Goal: Entertainment & Leisure: Consume media (video, audio)

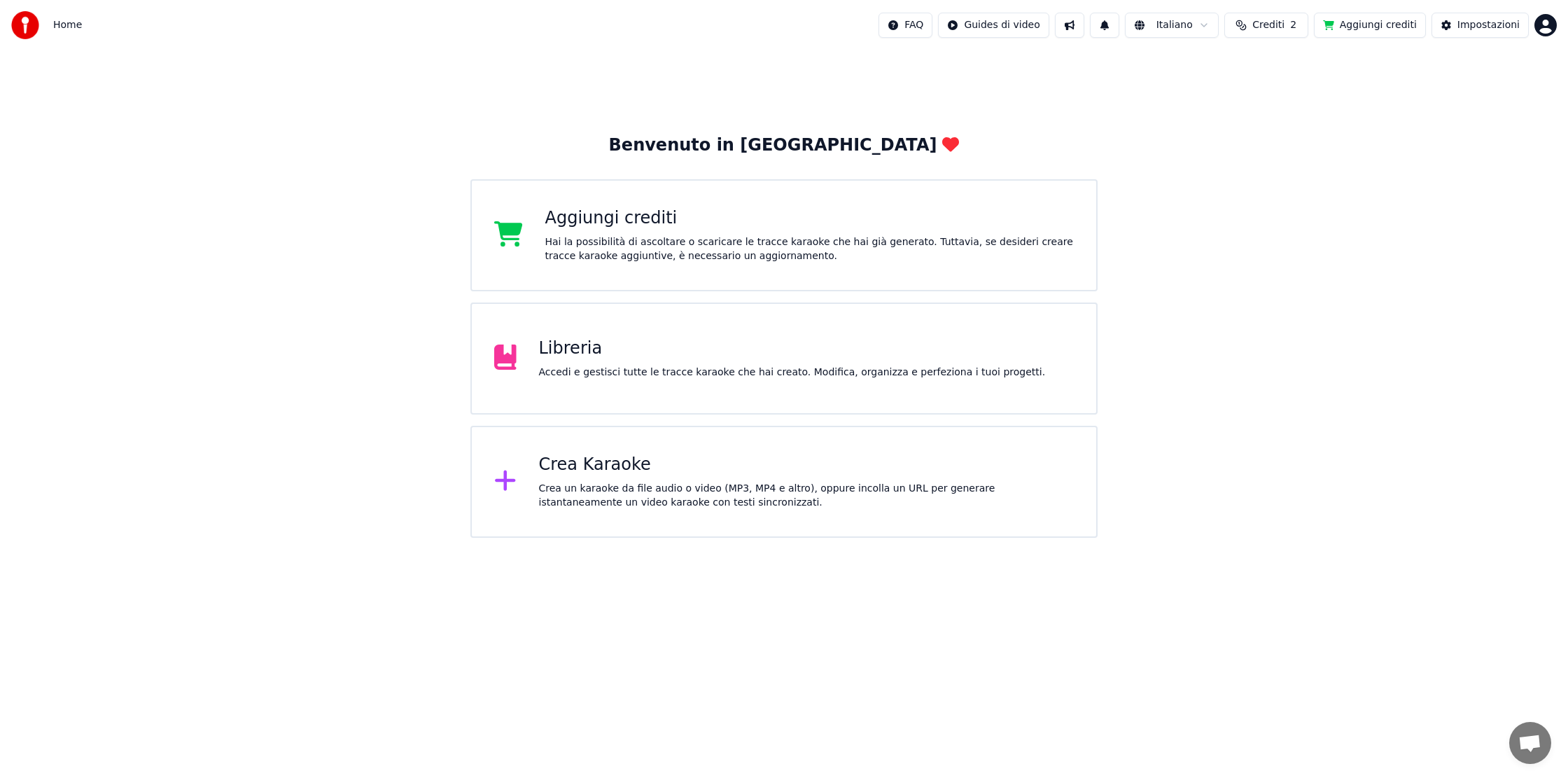
click at [1277, 25] on span "Crediti" at bounding box center [1268, 25] width 32 height 14
click at [1023, 30] on html "Home FAQ Guides di video Italiano Crediti 2 Aggiungi crediti Impostazioni Benve…" at bounding box center [784, 268] width 1568 height 538
click at [1365, 25] on html "Home FAQ Guides di video Italiano Crediti 2 Aggiungi crediti Impostazioni Benve…" at bounding box center [784, 268] width 1568 height 538
click at [1475, 26] on div "Impostazioni" at bounding box center [1488, 25] width 63 height 14
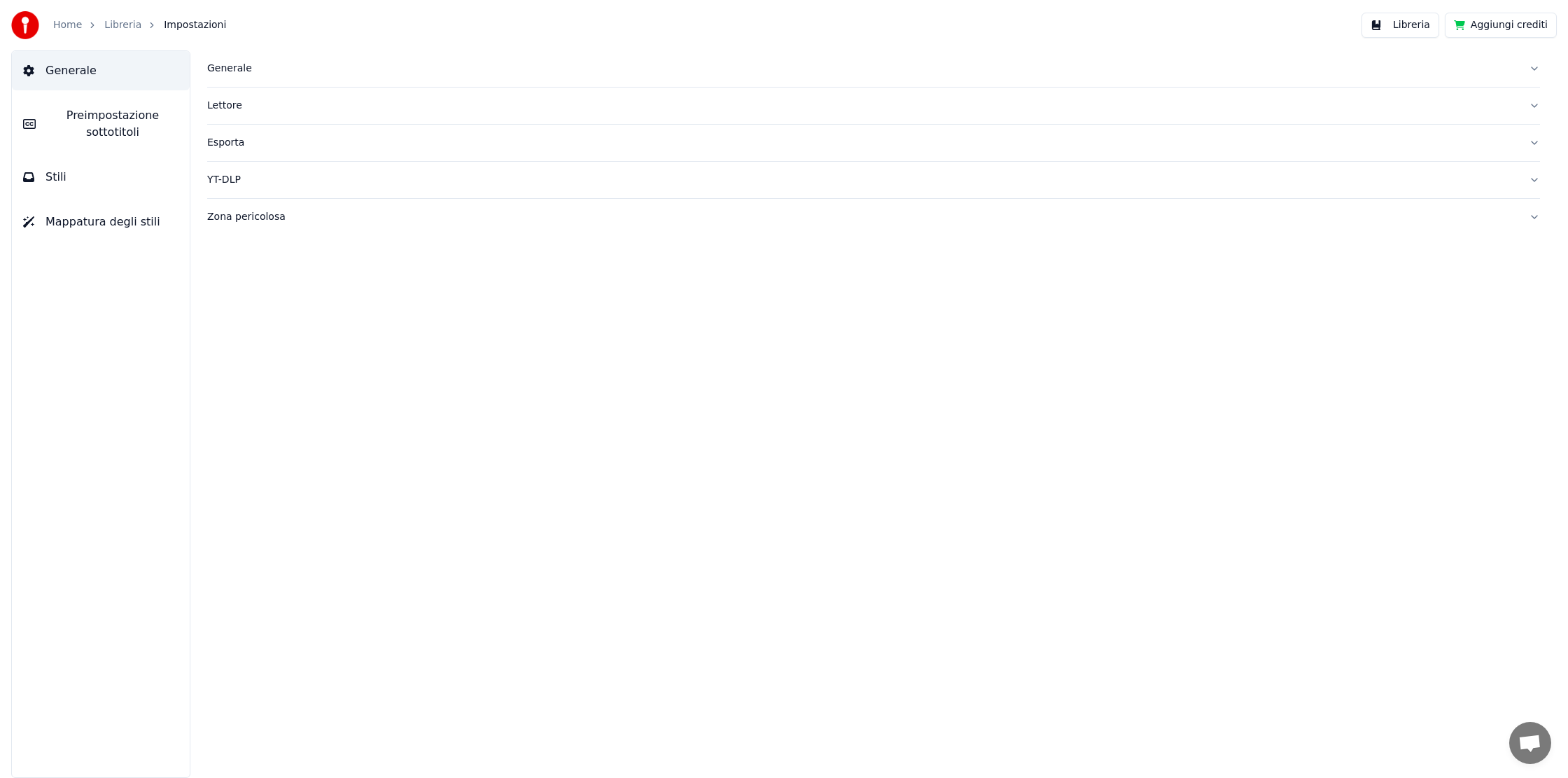
click at [1407, 24] on button "Libreria" at bounding box center [1400, 25] width 78 height 25
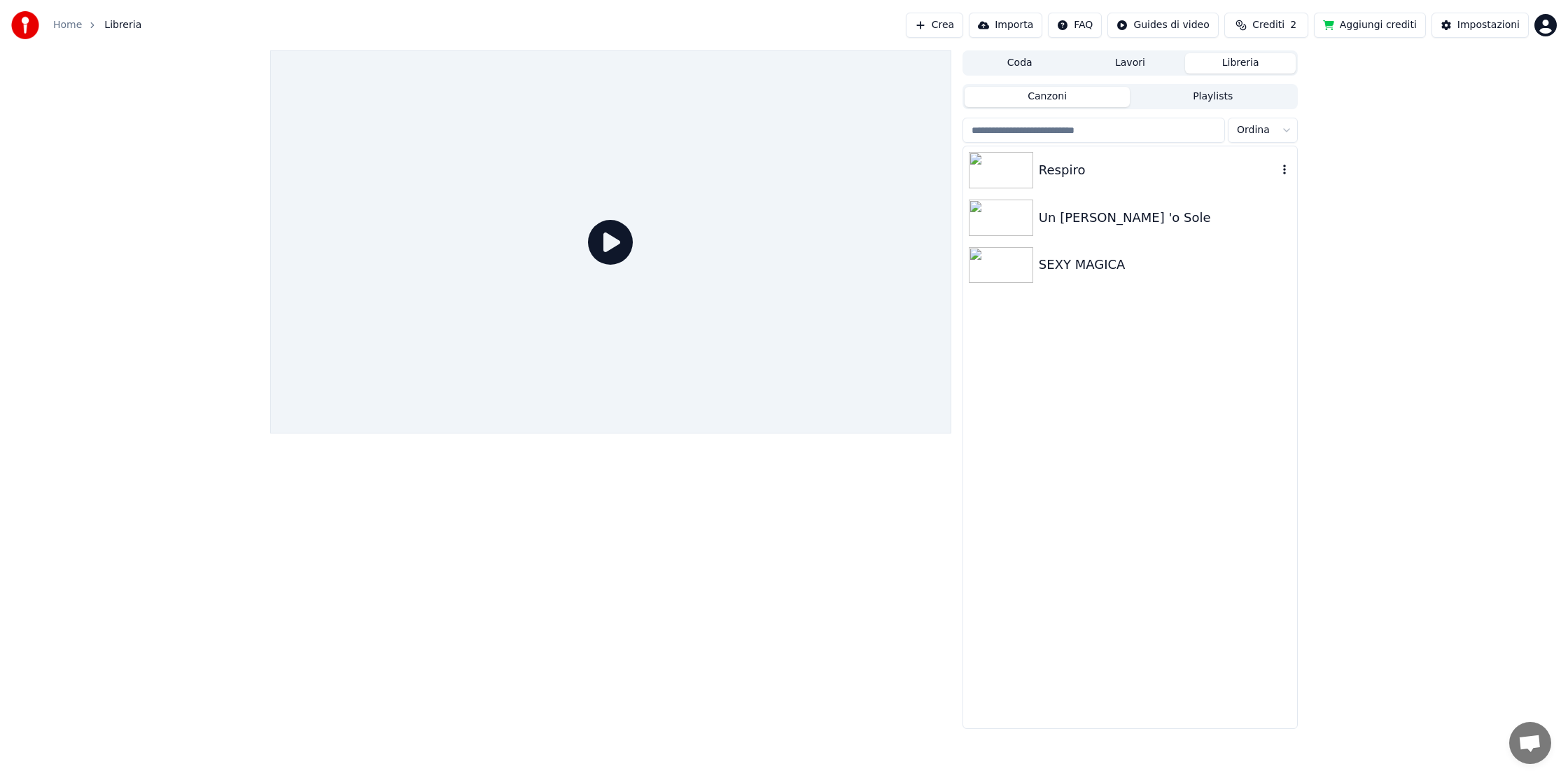
click at [1005, 167] on img at bounding box center [1001, 170] width 65 height 37
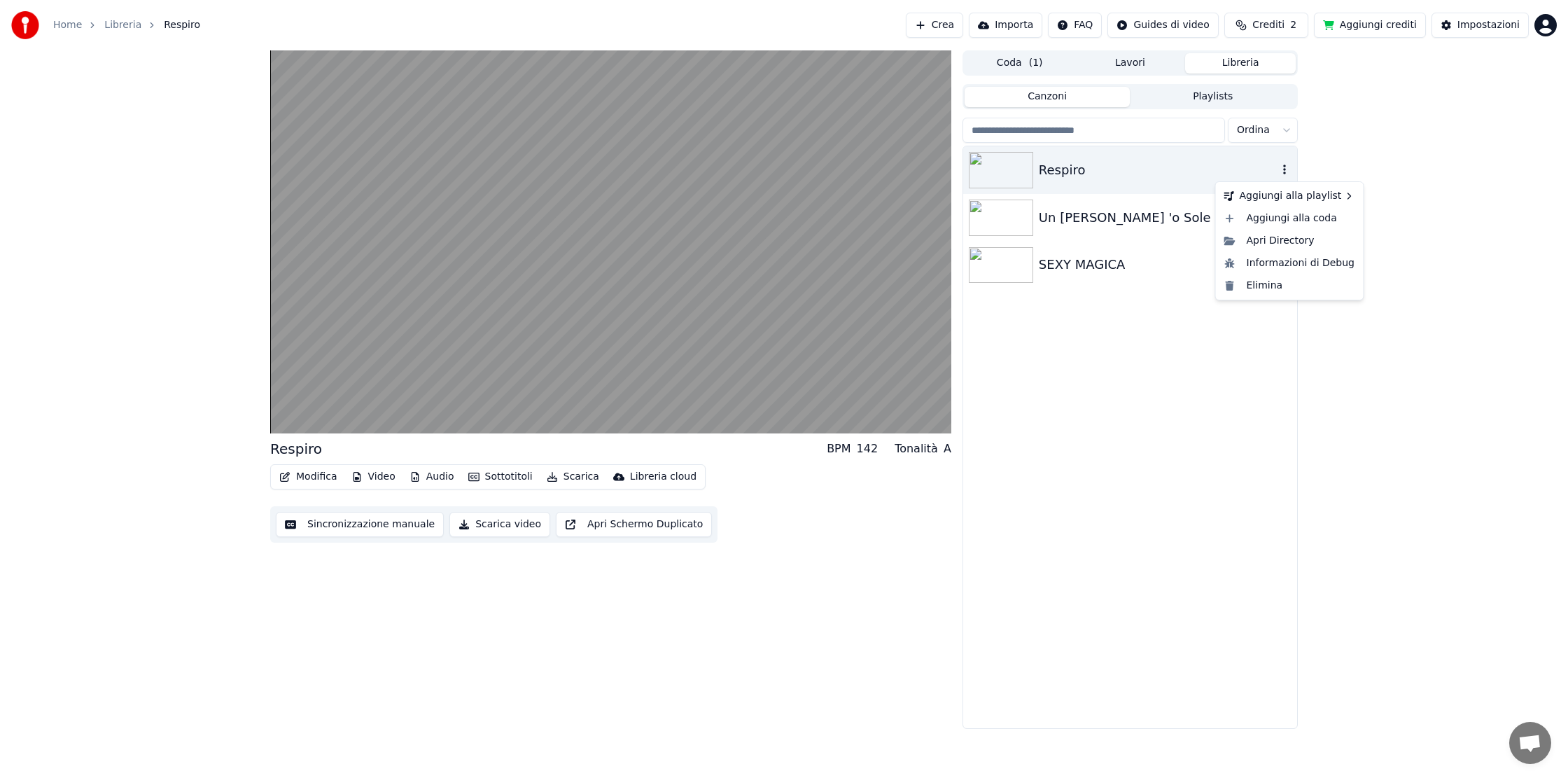
click at [1285, 173] on icon "button" at bounding box center [1284, 170] width 3 height 10
click at [1284, 172] on icon "button" at bounding box center [1284, 170] width 3 height 10
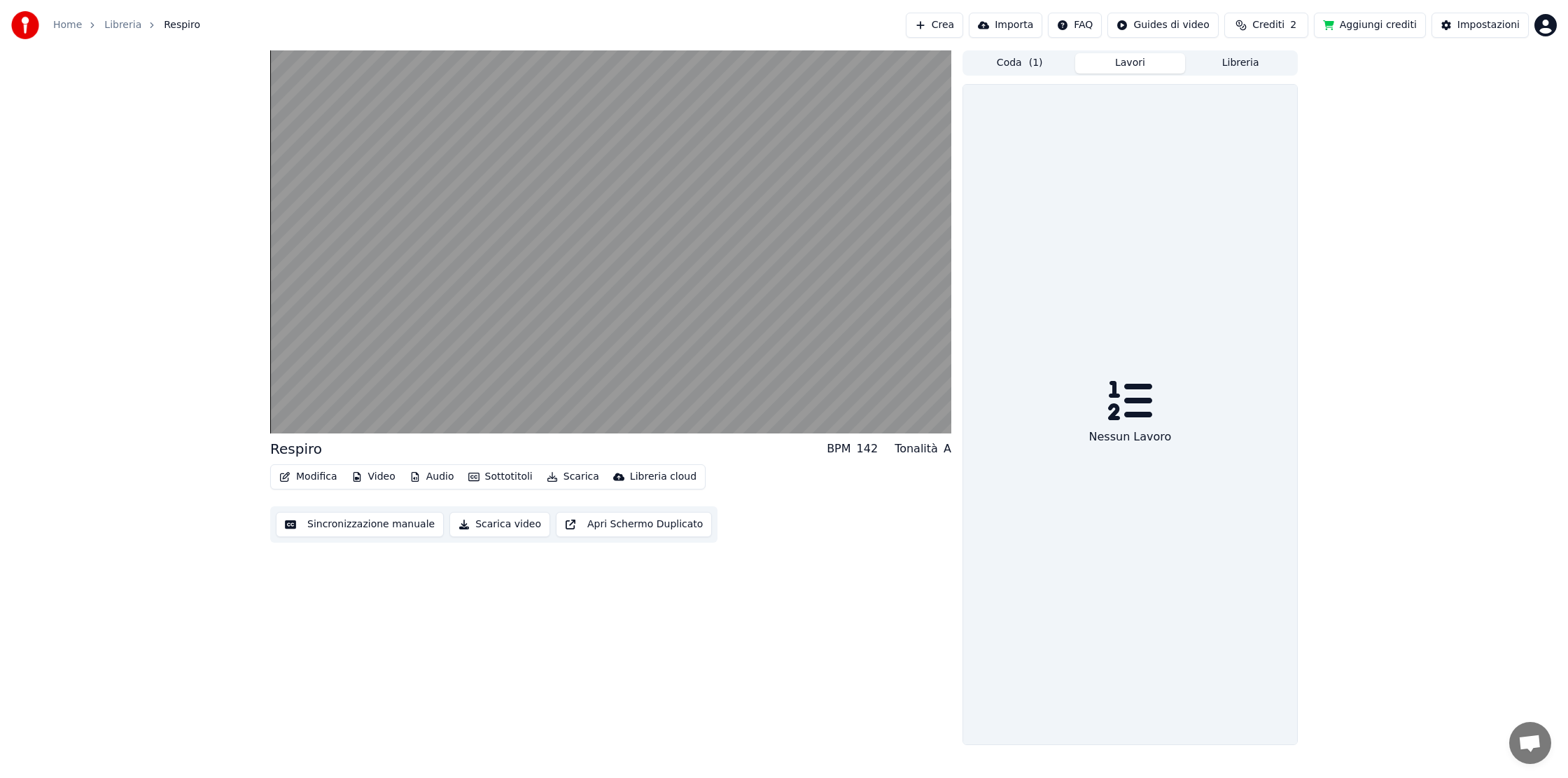
click at [1152, 66] on button "Lavori" at bounding box center [1130, 64] width 110 height 20
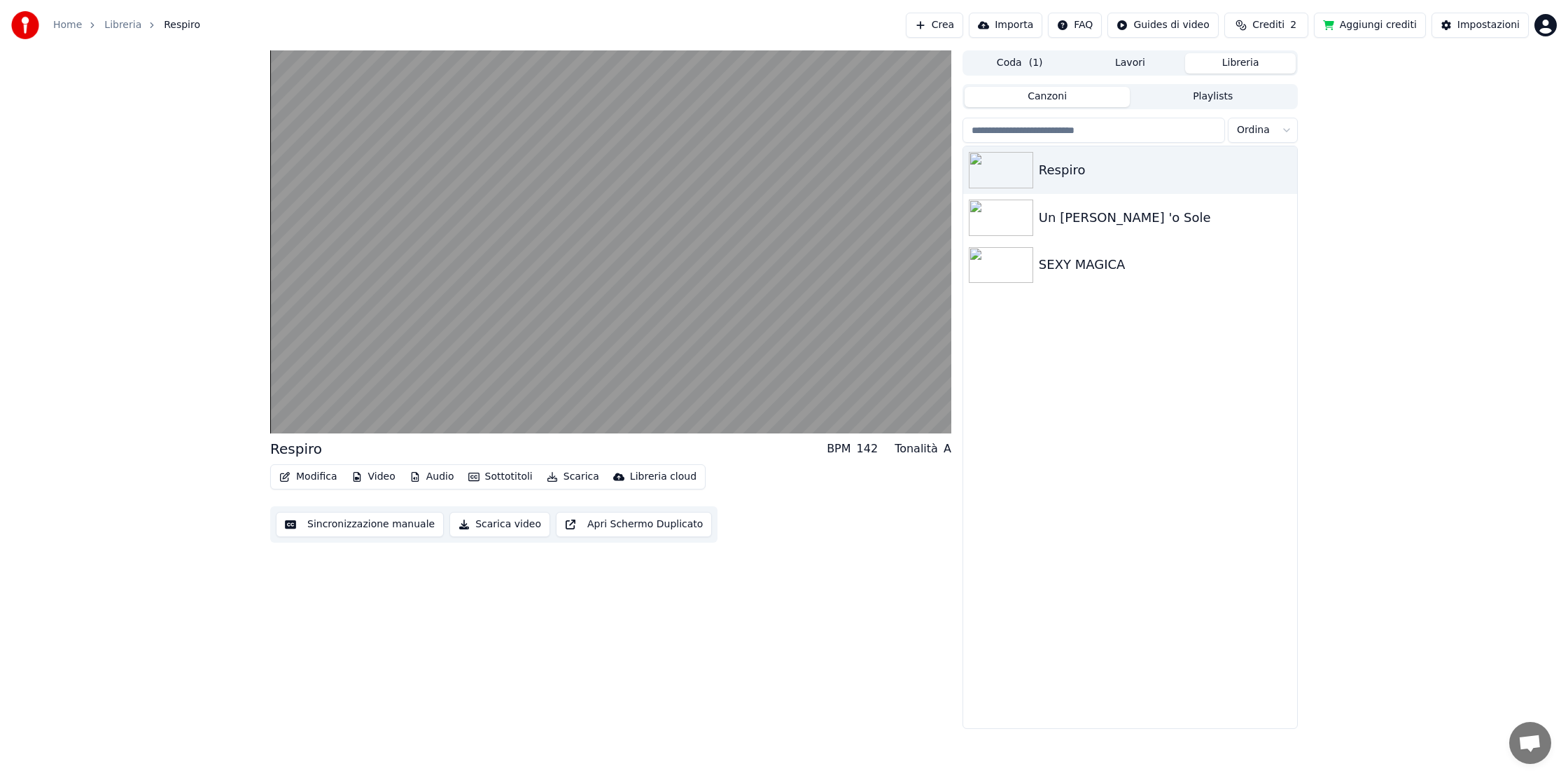
click at [1245, 66] on button "Libreria" at bounding box center [1239, 64] width 110 height 20
click at [1023, 90] on button "Canzoni" at bounding box center [1047, 96] width 166 height 20
click at [1238, 66] on button "Libreria" at bounding box center [1239, 64] width 110 height 20
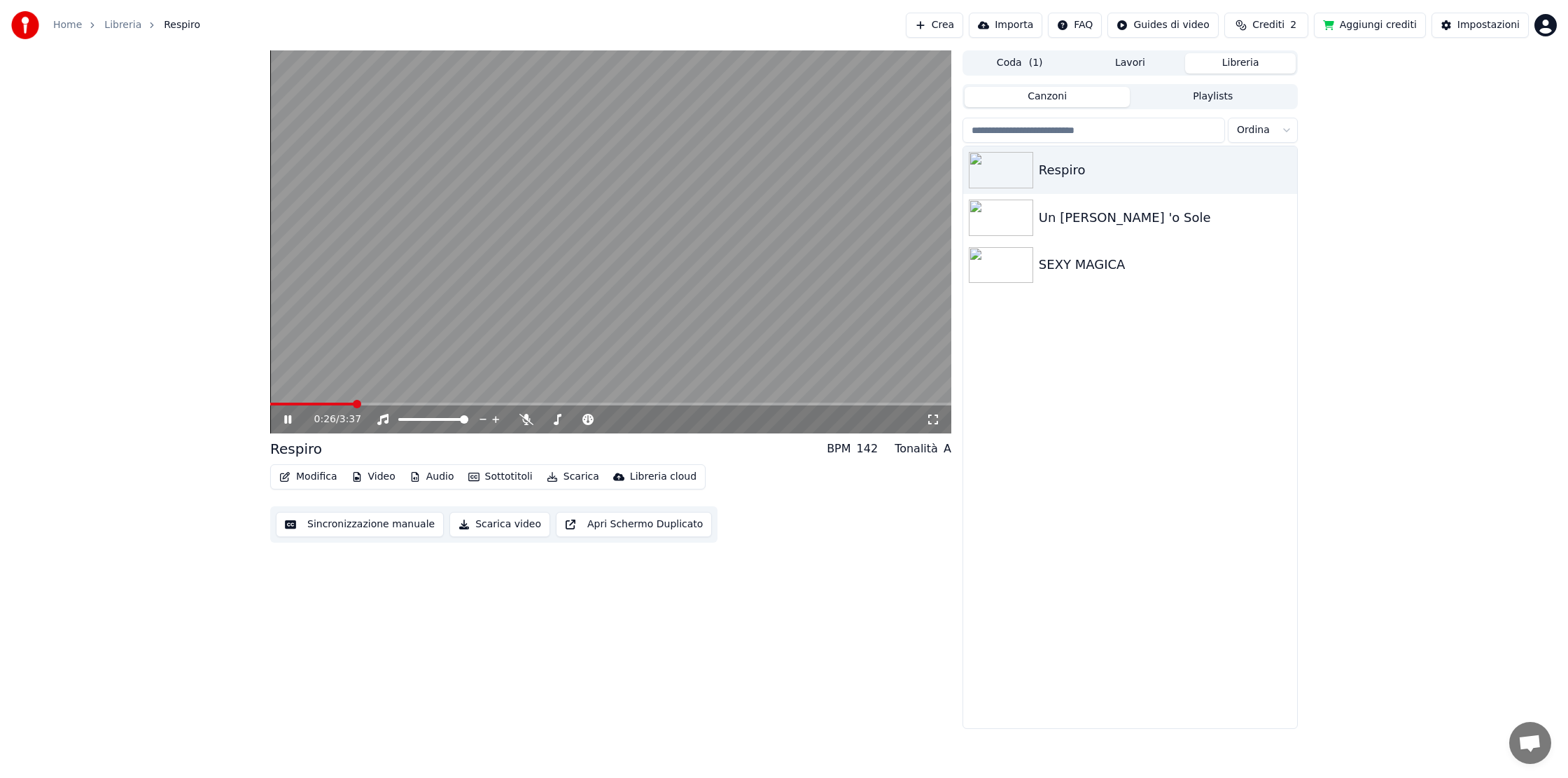
drag, startPoint x: 504, startPoint y: 525, endPoint x: 515, endPoint y: 539, distance: 17.8
click at [504, 528] on button "Scarica video" at bounding box center [499, 524] width 100 height 25
click at [1263, 62] on button "Libreria" at bounding box center [1239, 64] width 110 height 20
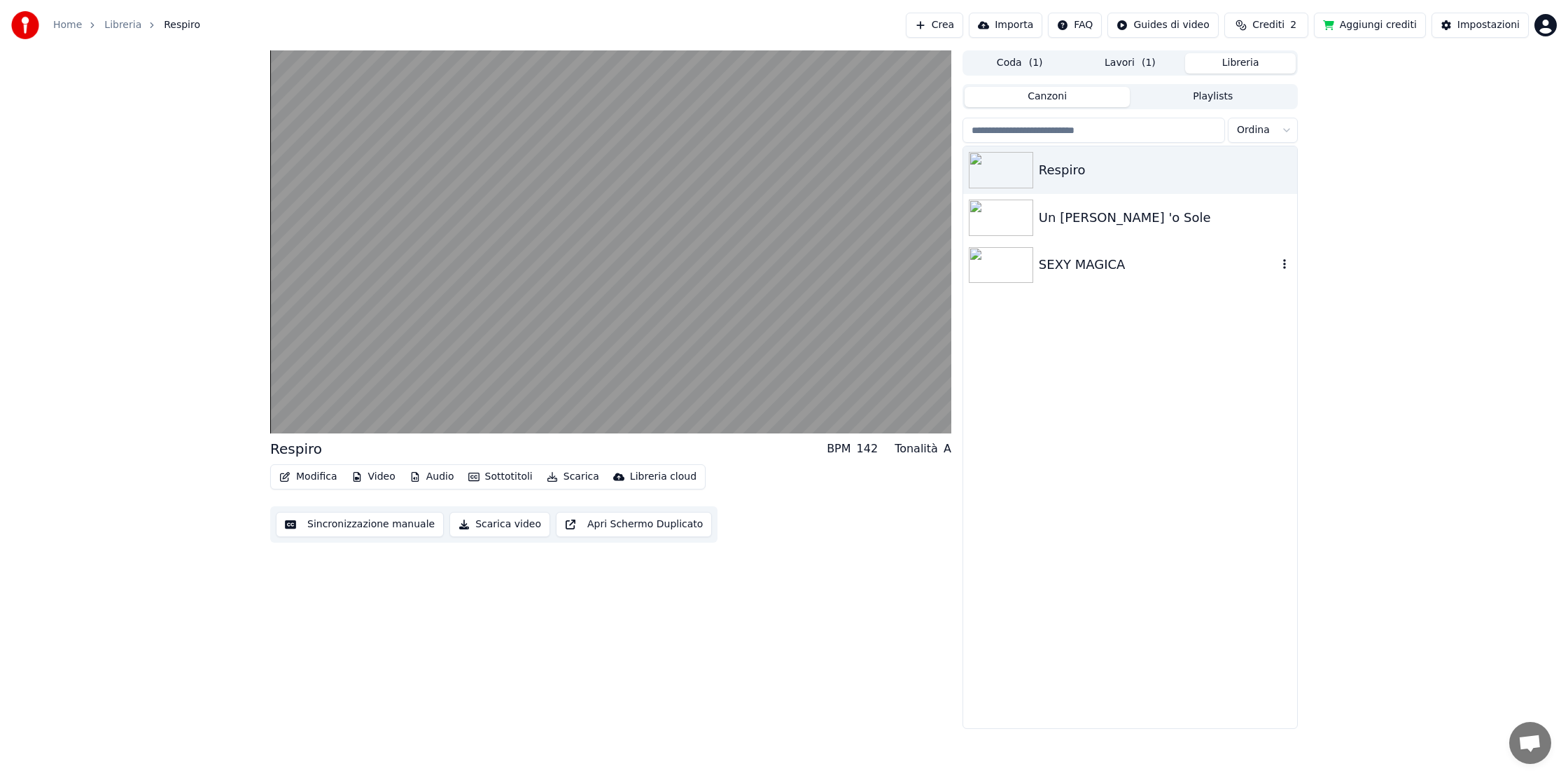
click at [1019, 270] on img at bounding box center [1001, 265] width 65 height 37
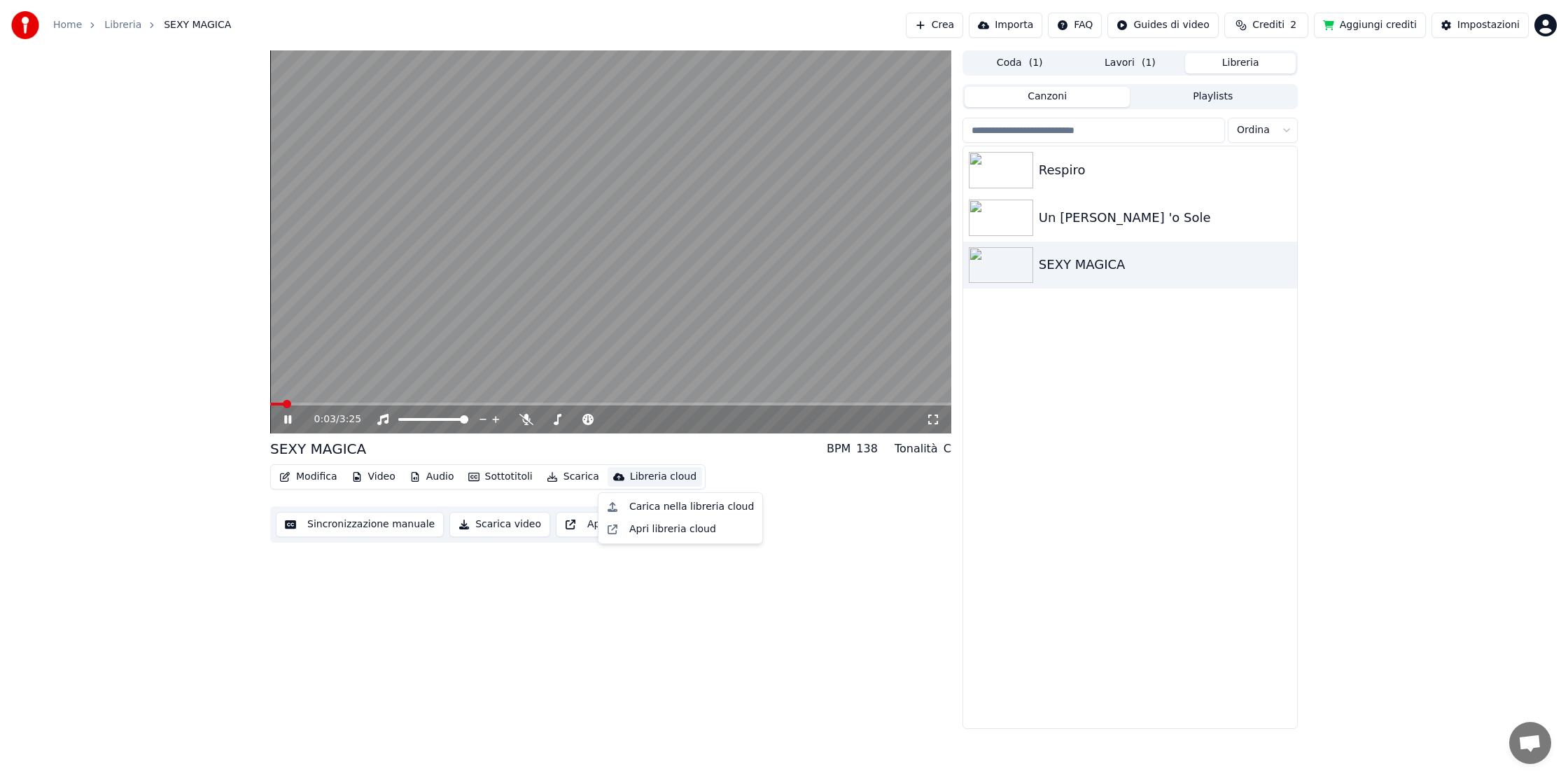
click at [645, 477] on div "Libreria cloud" at bounding box center [663, 477] width 67 height 14
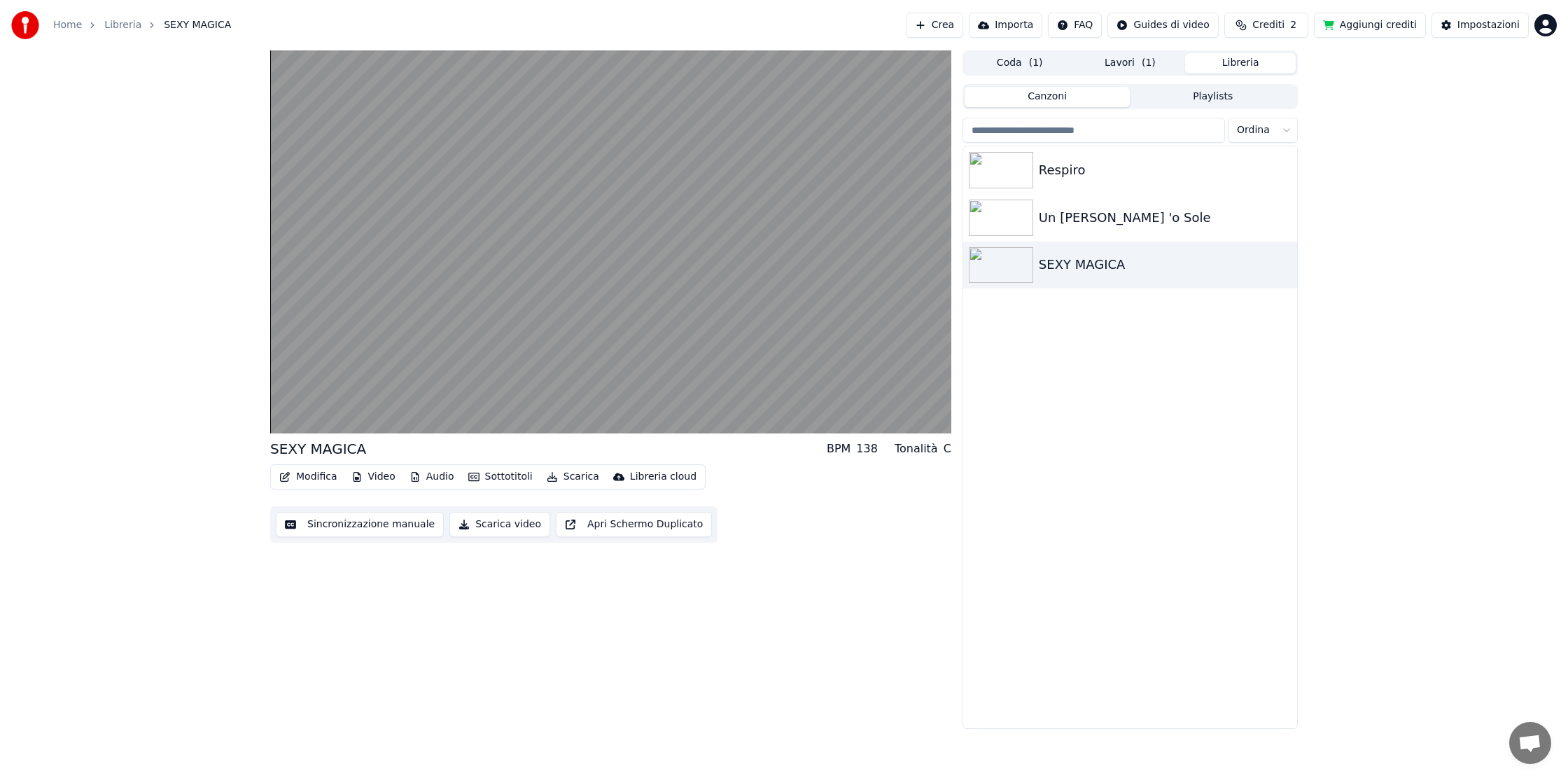
click at [1133, 442] on div "Respiro Un [PERSON_NAME] 'o Sole SEXY MAGICA" at bounding box center [1130, 436] width 334 height 581
